Goal: Information Seeking & Learning: Learn about a topic

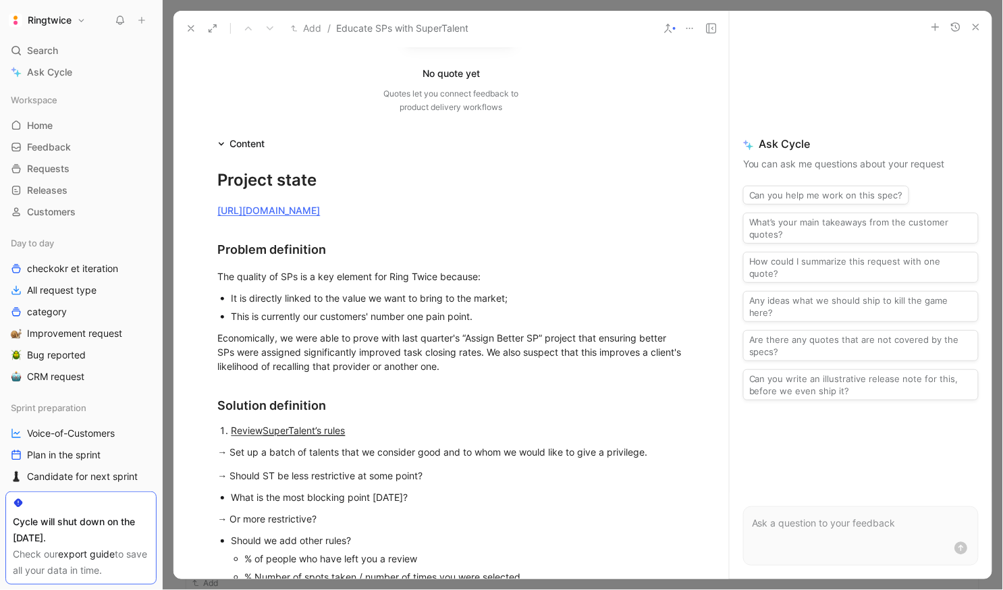
scroll to position [170, 0]
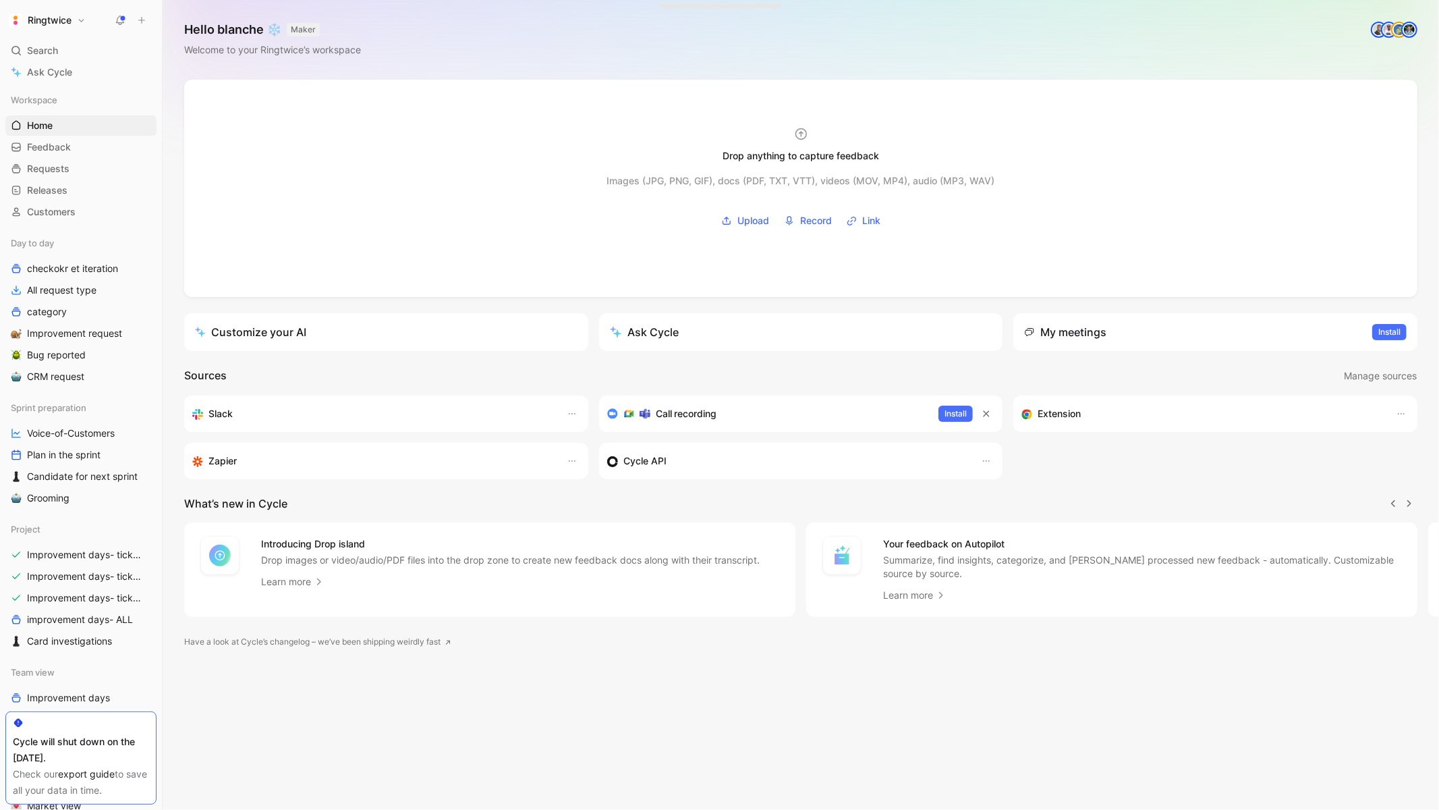
scroll to position [0, 1]
click at [115, 19] on icon at bounding box center [120, 20] width 11 height 11
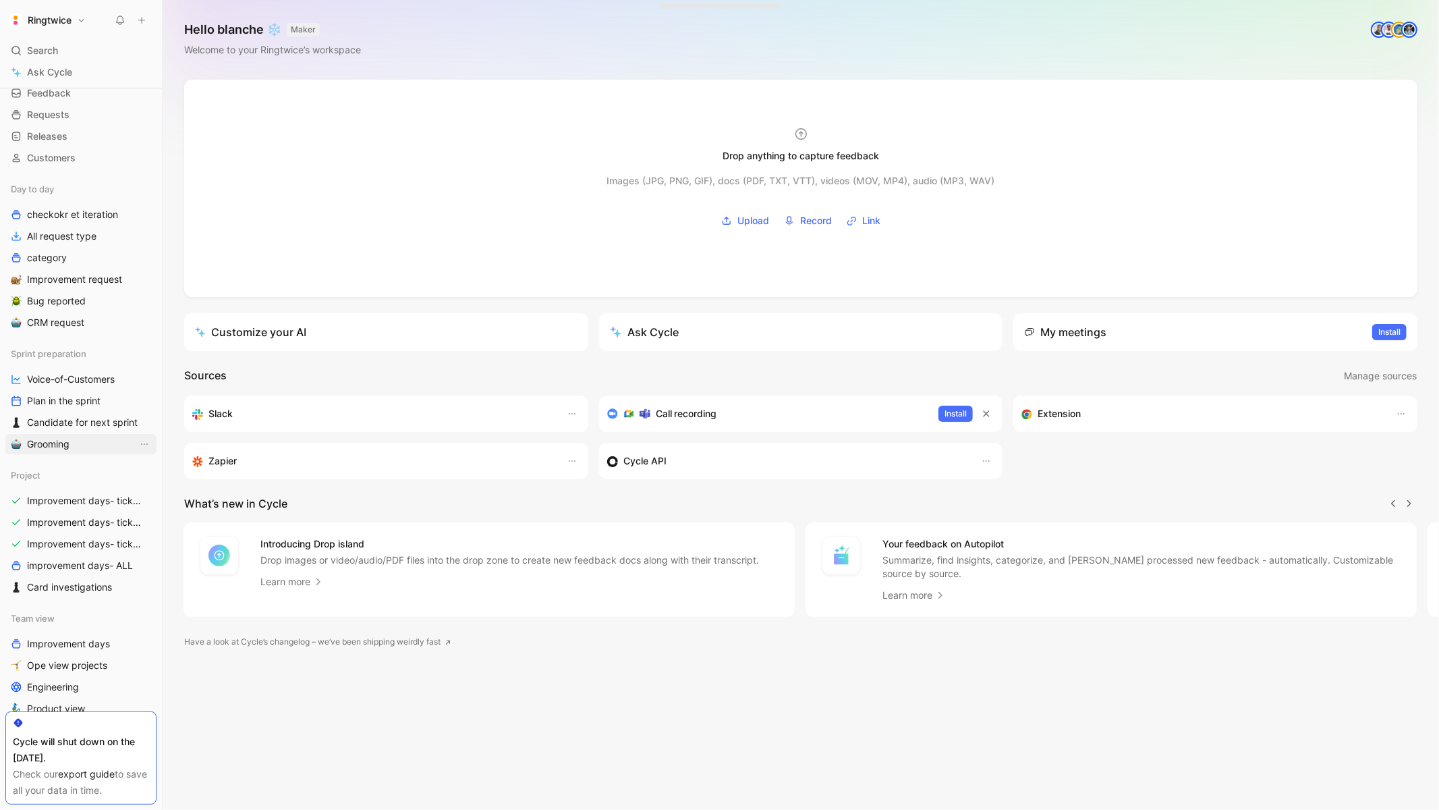
scroll to position [102, 0]
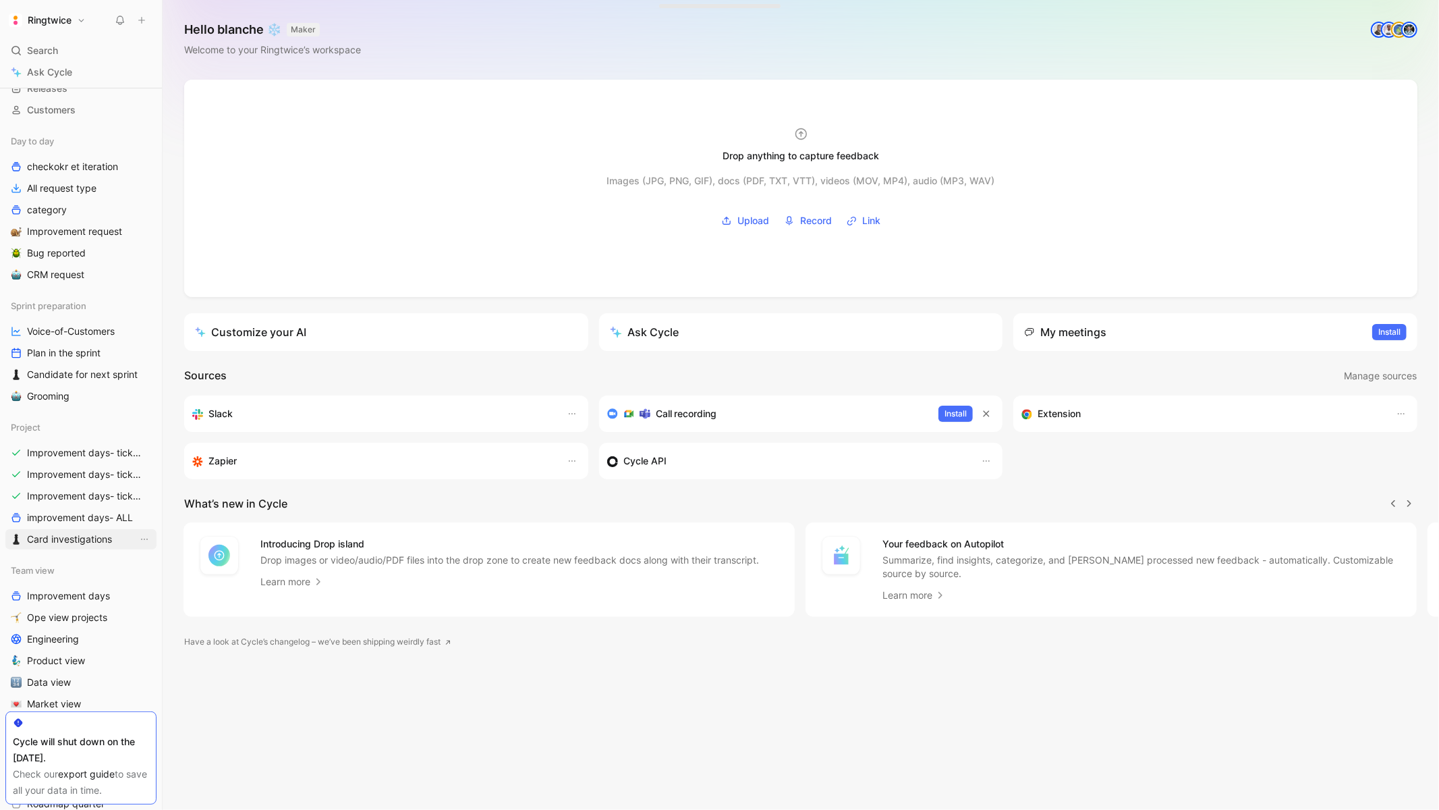
click at [90, 543] on span "Card investigations" at bounding box center [69, 538] width 85 height 13
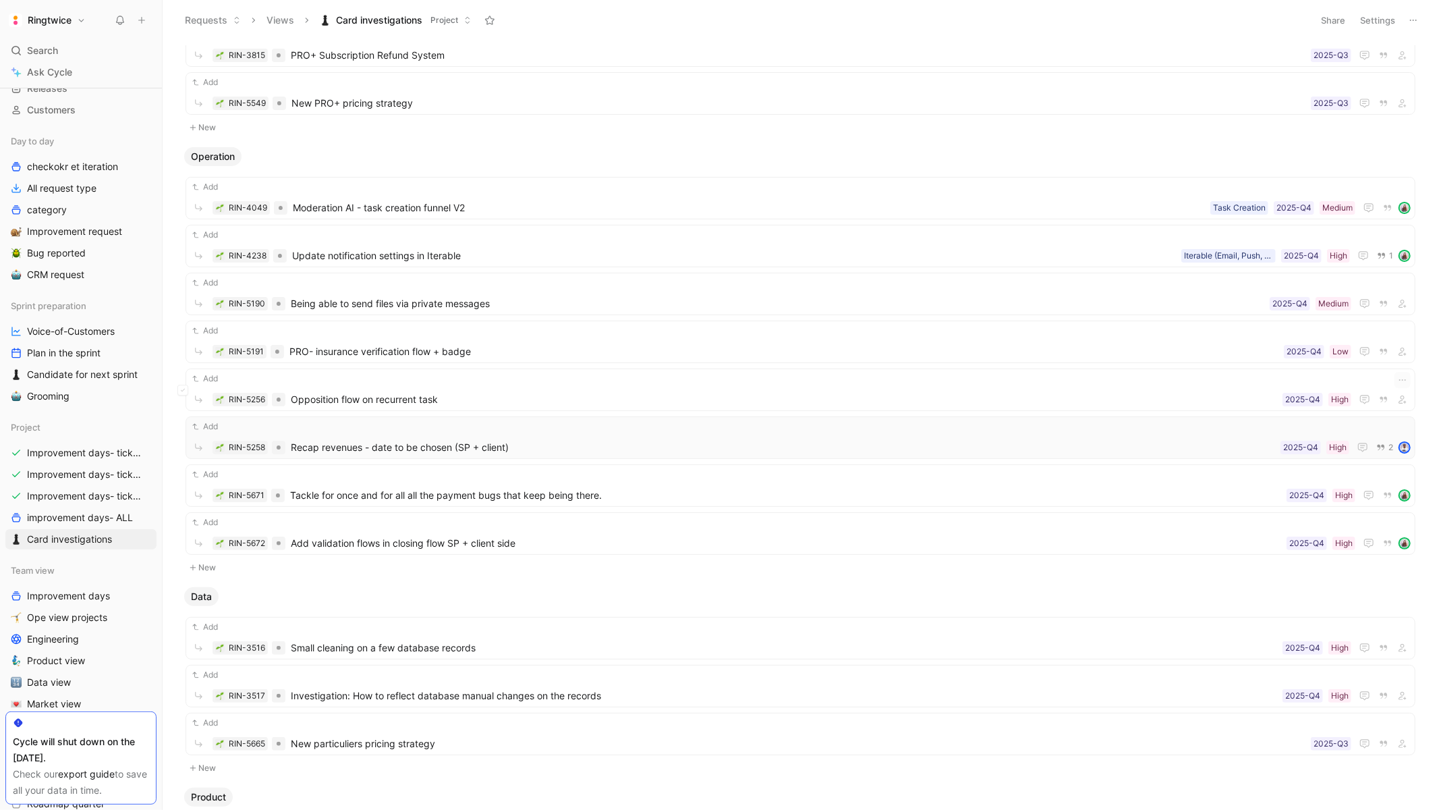
scroll to position [107, 0]
click at [458, 534] on div "Add RIN-5672 Add validation flows in closing flow SP + client side High 2025-Q4" at bounding box center [800, 536] width 1221 height 36
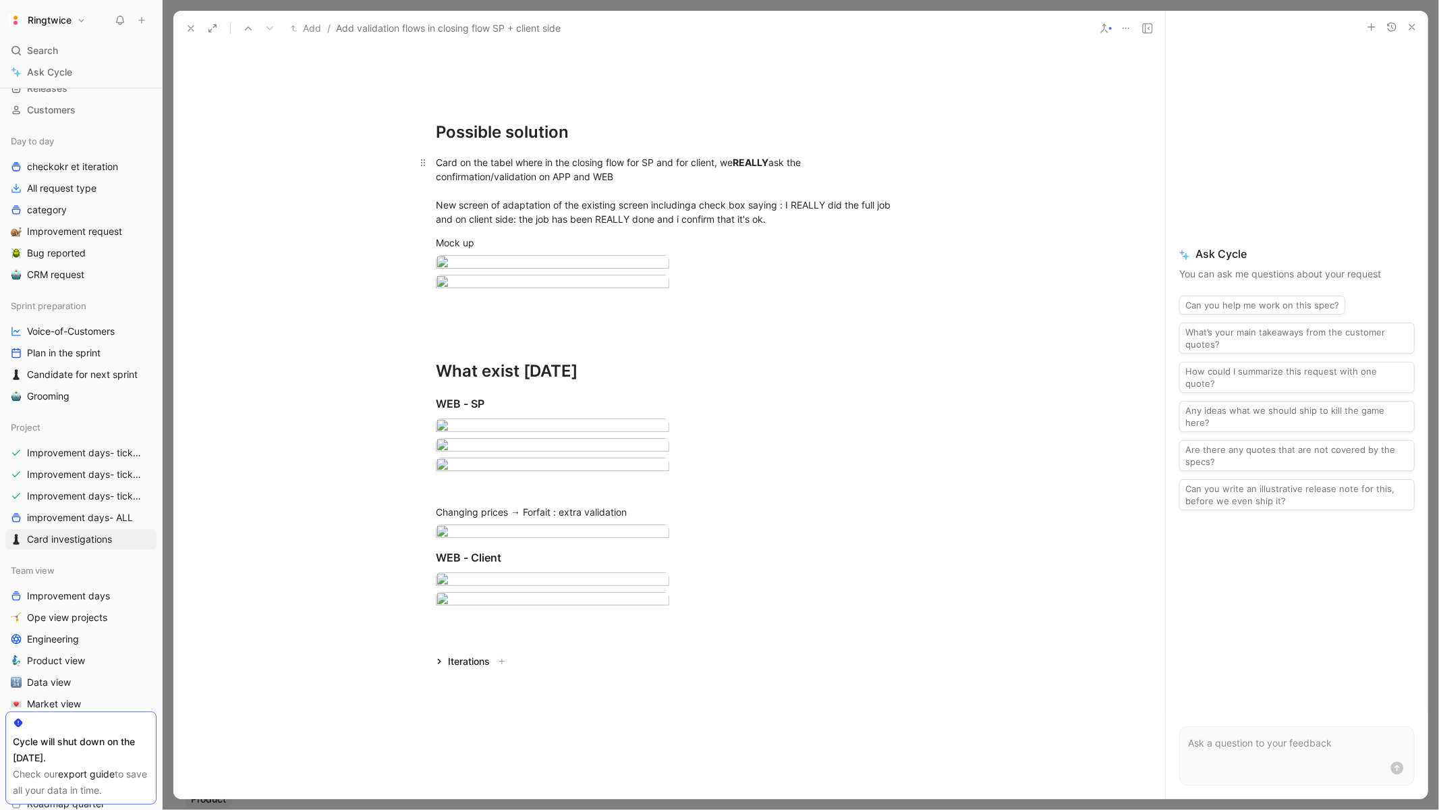
scroll to position [1078, 0]
click at [512, 375] on body "Ringtwice Search ⌘ K Ask Cycle Workspace Home G then H Feedback G then F Reques…" at bounding box center [719, 405] width 1439 height 810
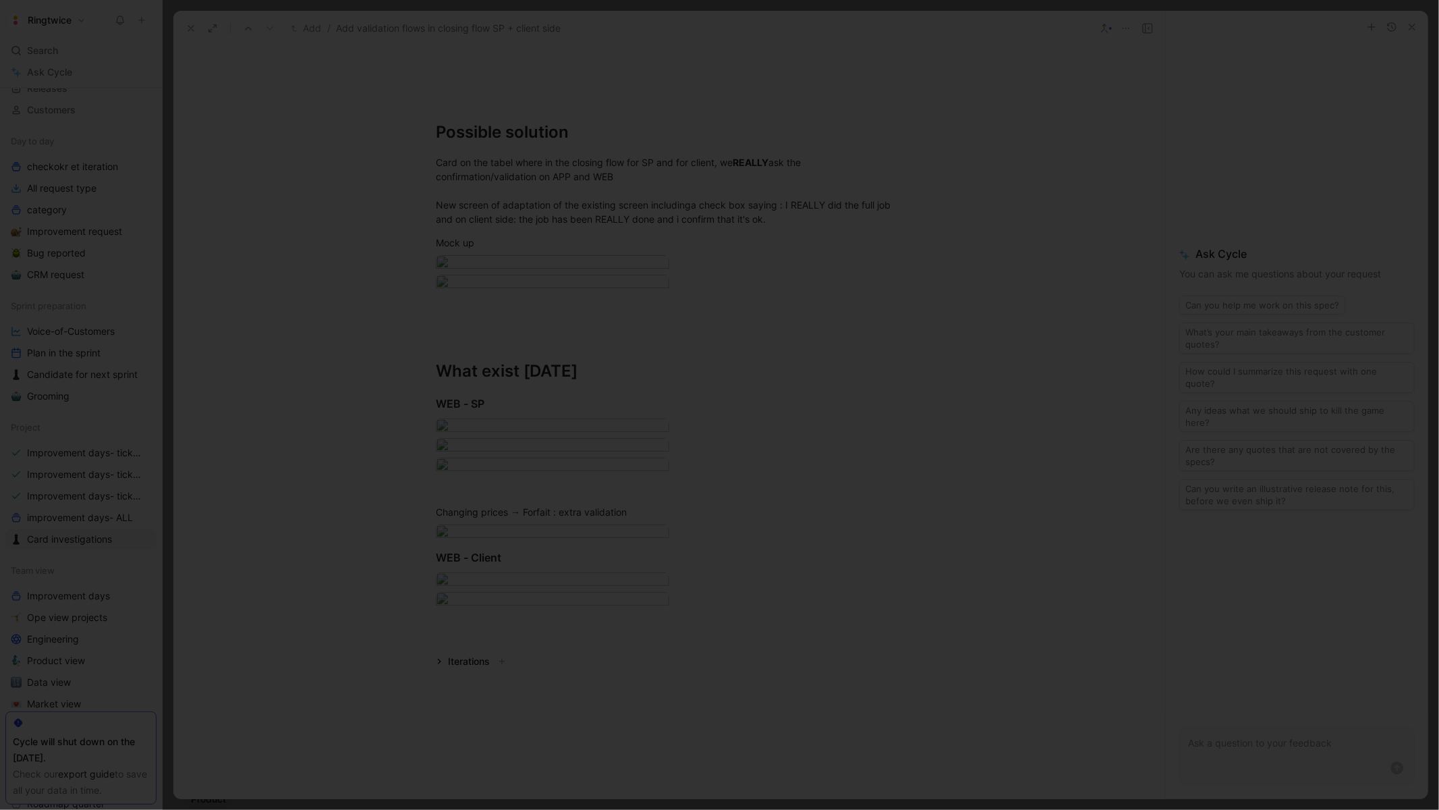
click at [1106, 809] on div at bounding box center [719, 810] width 1439 height 0
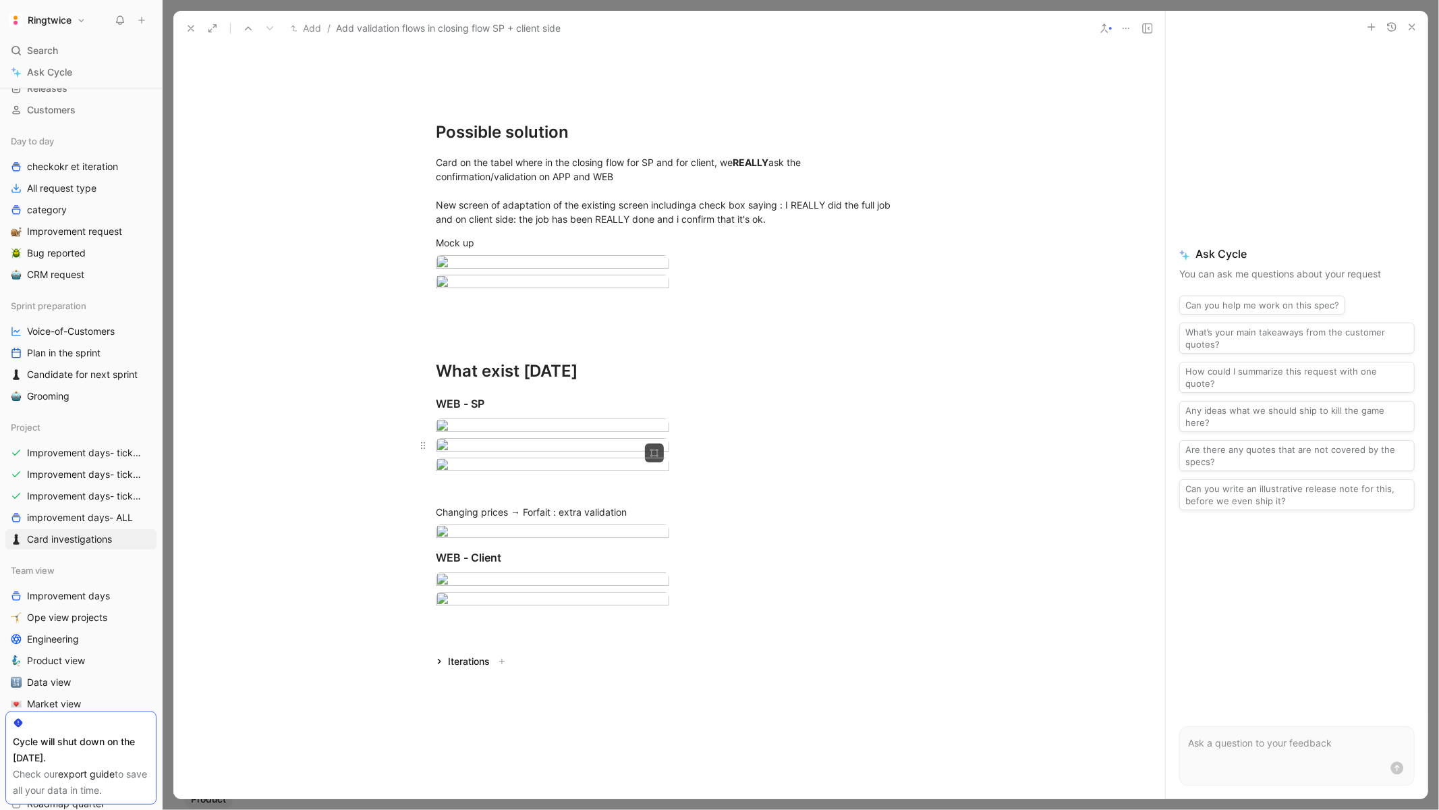
scroll to position [1153, 0]
click at [188, 24] on icon at bounding box center [191, 28] width 11 height 11
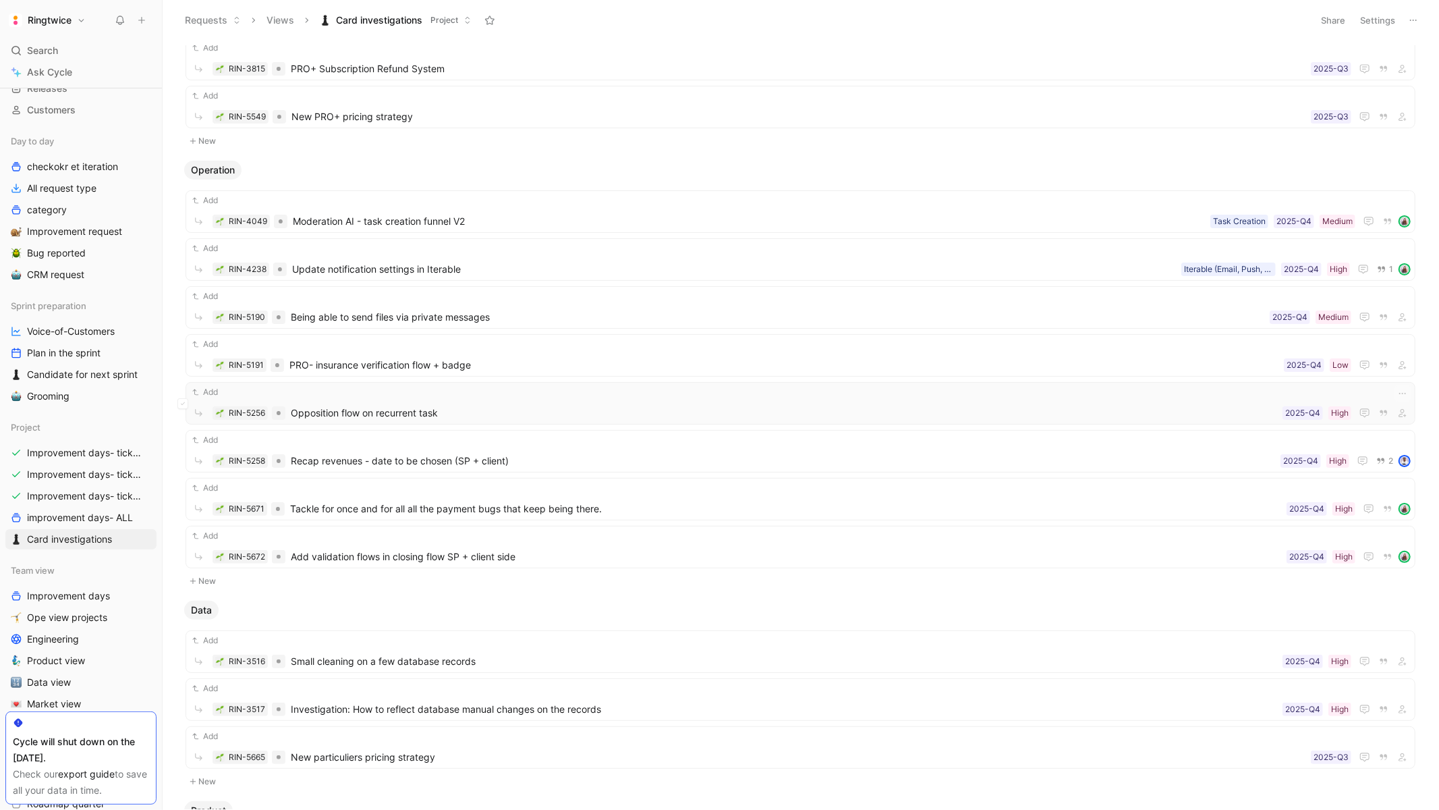
scroll to position [96, 0]
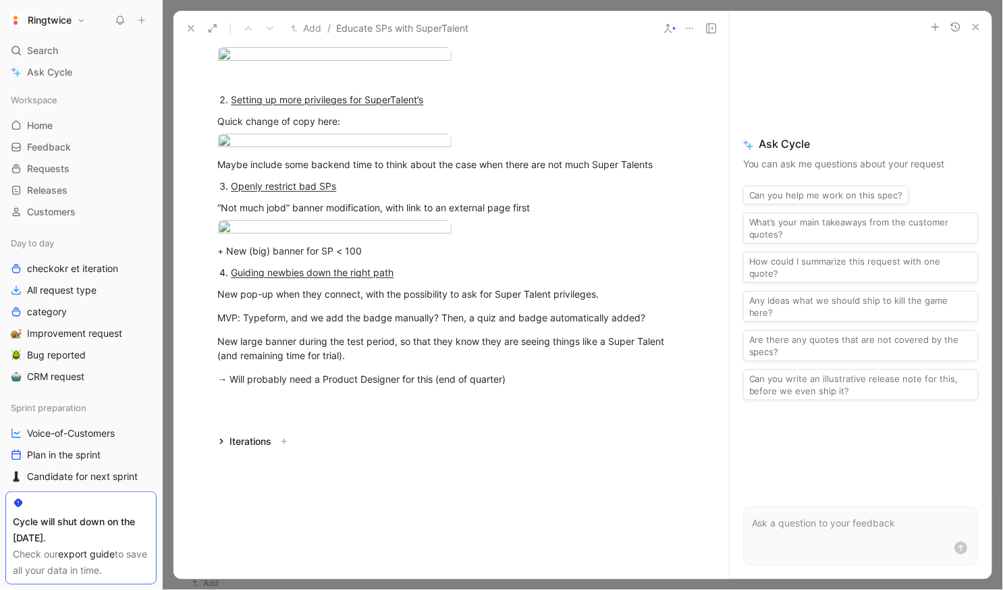
scroll to position [1726, 0]
click at [547, 310] on p "MVP: Typeform, and we add the badge manually? Then, a quiz and badge automatica…" at bounding box center [451, 317] width 518 height 22
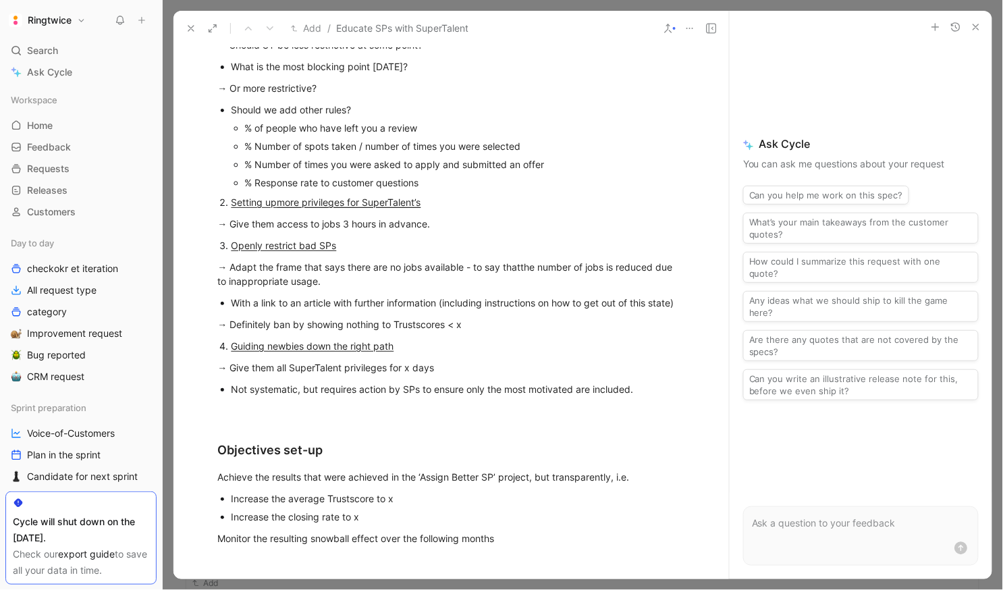
scroll to position [644, 0]
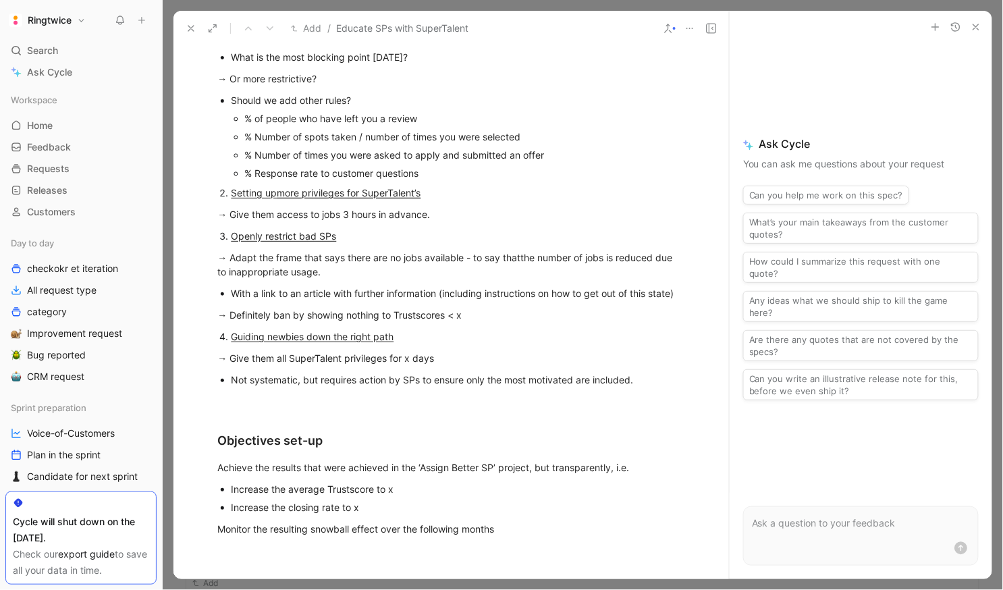
click at [425, 330] on div "Guiding newbies down the right path" at bounding box center [457, 336] width 453 height 14
drag, startPoint x: 424, startPoint y: 330, endPoint x: 267, endPoint y: 332, distance: 157.9
click at [267, 332] on div "Guiding newbies down the right path" at bounding box center [457, 336] width 453 height 14
drag, startPoint x: 231, startPoint y: 339, endPoint x: 414, endPoint y: 342, distance: 182.9
click at [414, 342] on p "Guiding newbies down the right path" at bounding box center [457, 336] width 453 height 18
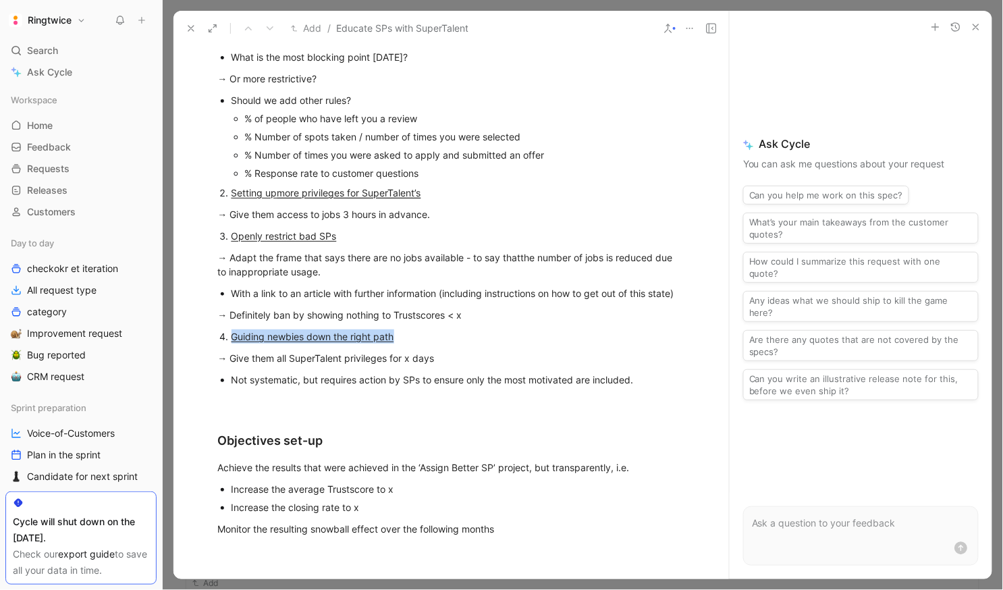
copy u "Guiding newbies down the right path"
